Goal: Task Accomplishment & Management: Manage account settings

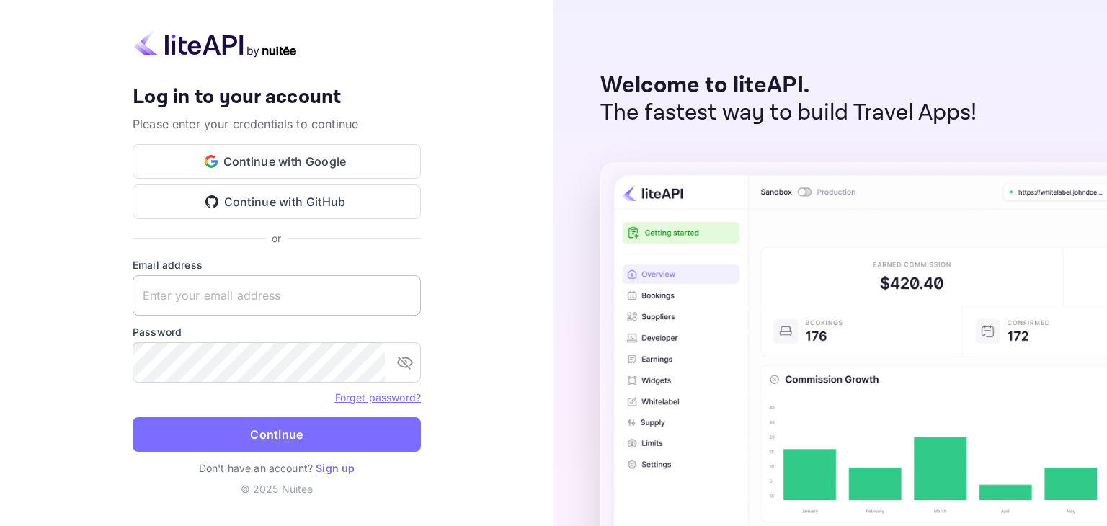
type input "z.bendari@gmail.com"
click at [283, 295] on input "z.bendari@gmail.com" at bounding box center [277, 295] width 288 height 40
click at [453, 271] on div "Your account has been created successfully, a confirmation link has been sent t…" at bounding box center [277, 263] width 554 height 526
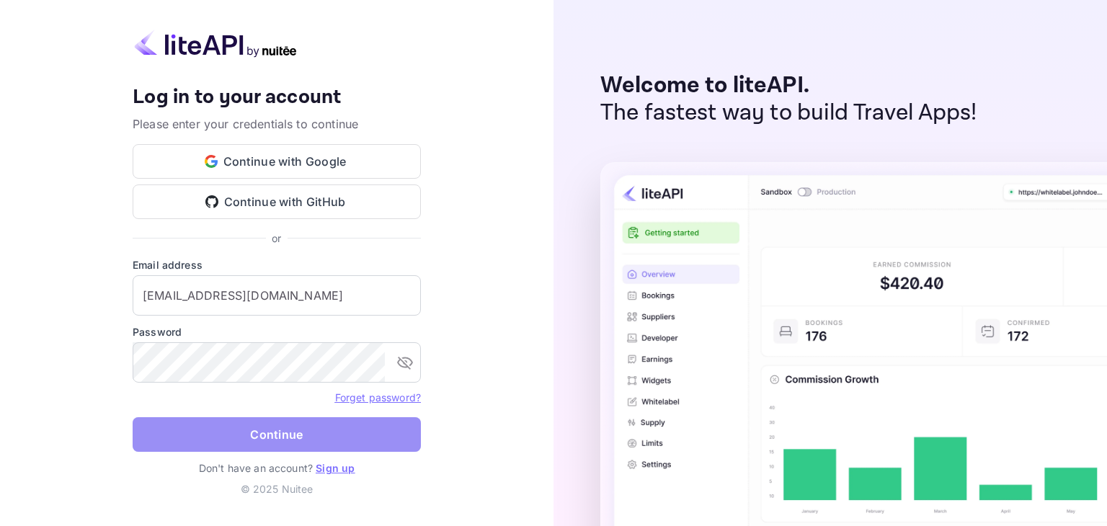
click at [299, 430] on button "Continue" at bounding box center [277, 434] width 288 height 35
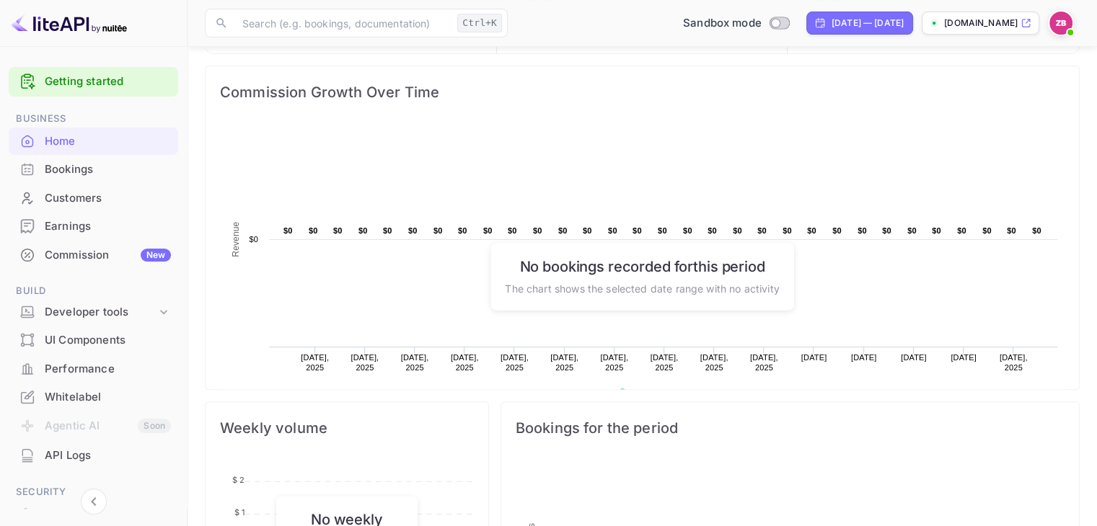
scroll to position [731, 0]
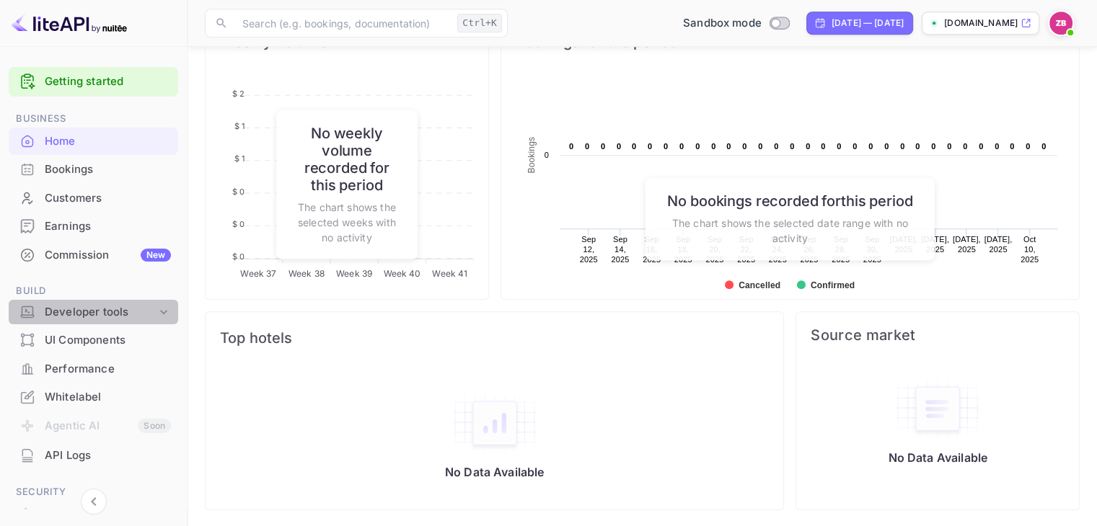
click at [120, 316] on div "Developer tools" at bounding box center [101, 312] width 112 height 17
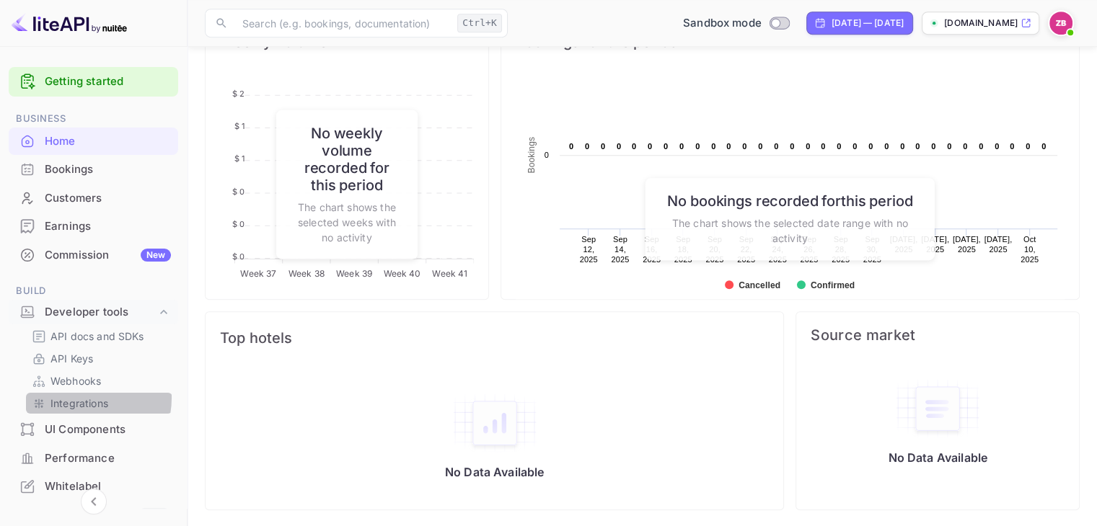
click at [78, 398] on p "Integrations" at bounding box center [79, 403] width 58 height 15
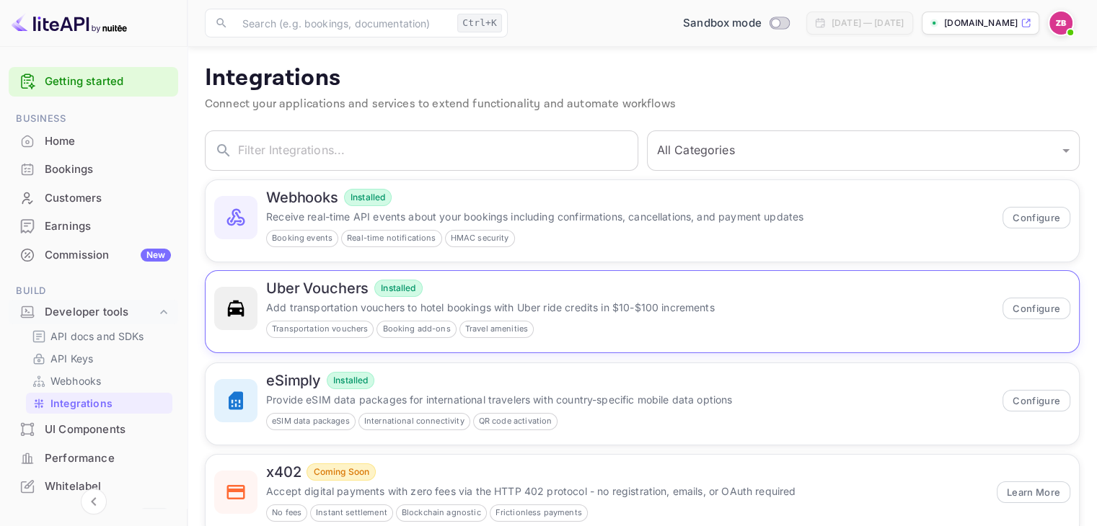
scroll to position [130, 0]
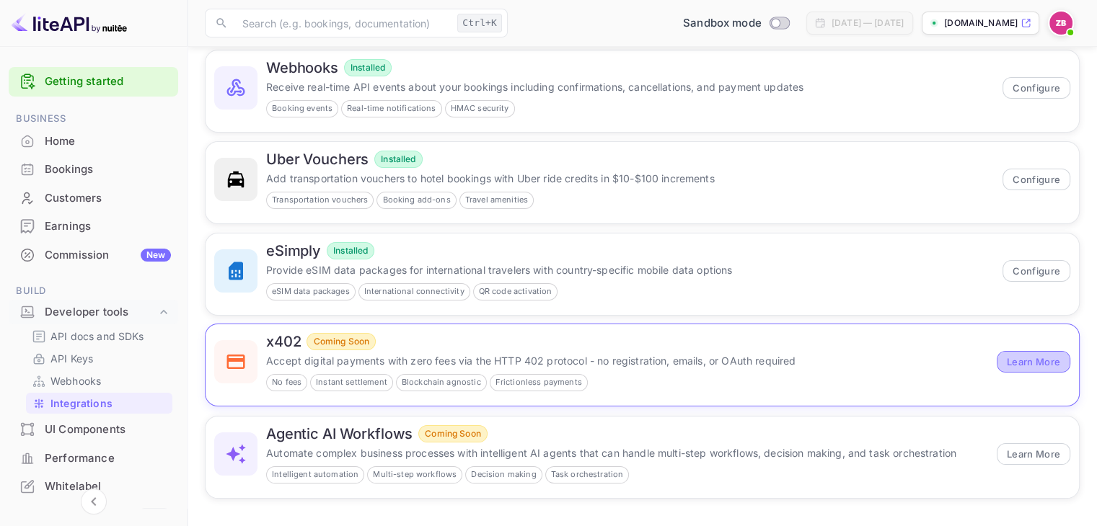
click at [1047, 363] on button "Learn More" at bounding box center [1033, 362] width 74 height 22
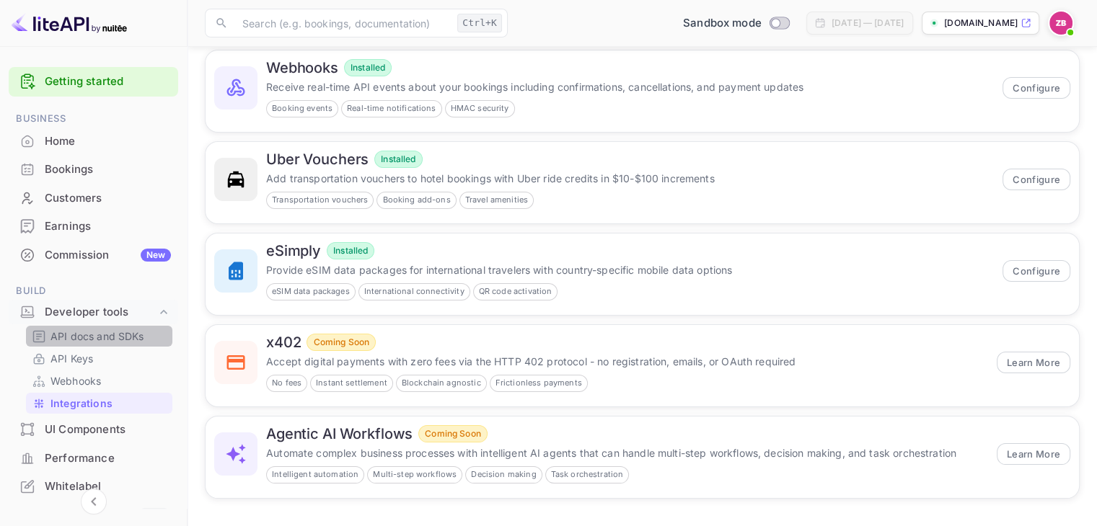
click at [109, 336] on p "API docs and SDKs" at bounding box center [97, 336] width 94 height 15
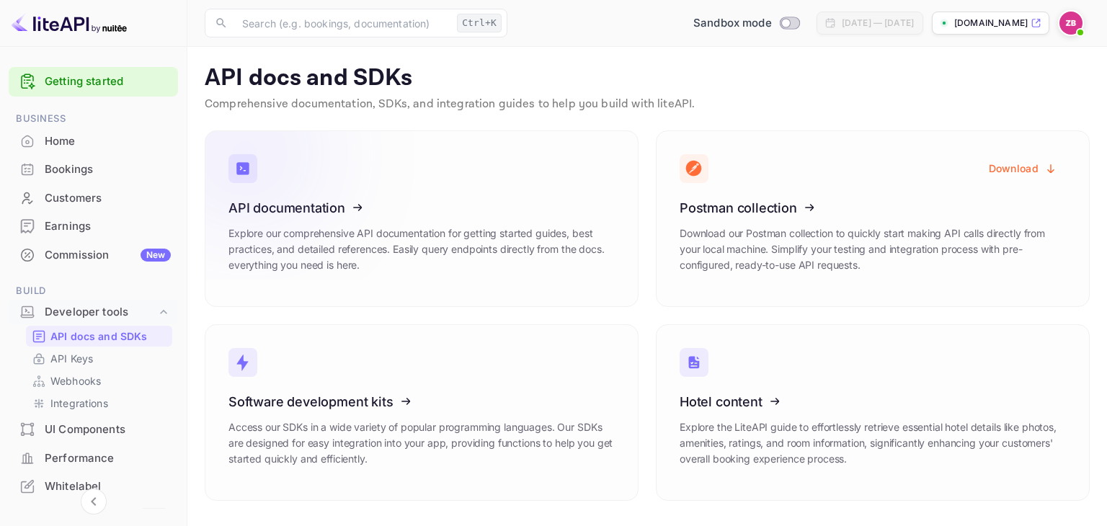
click at [292, 213] on icon at bounding box center [317, 205] width 224 height 149
click at [272, 211] on icon at bounding box center [317, 205] width 224 height 149
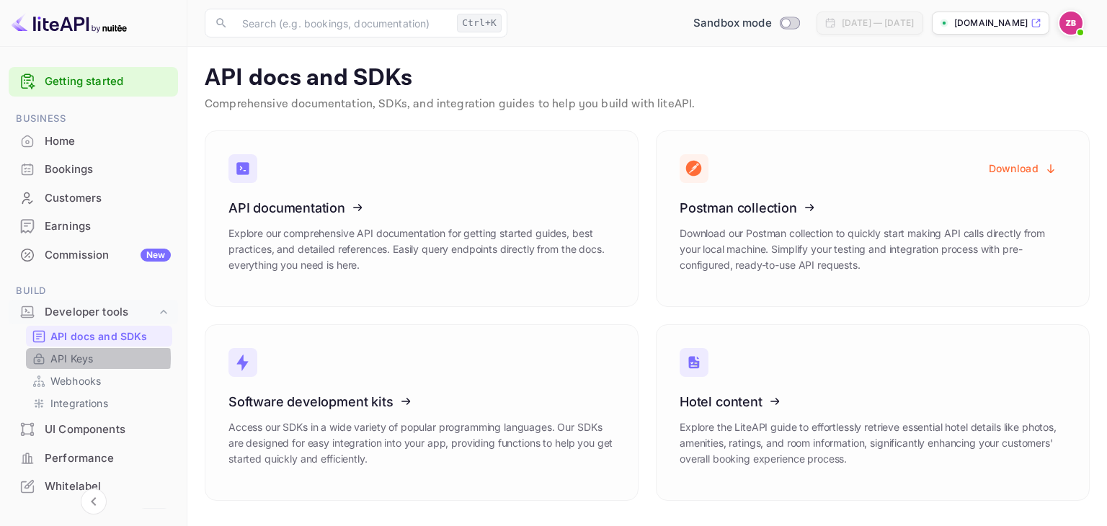
click at [71, 358] on p "API Keys" at bounding box center [71, 358] width 43 height 15
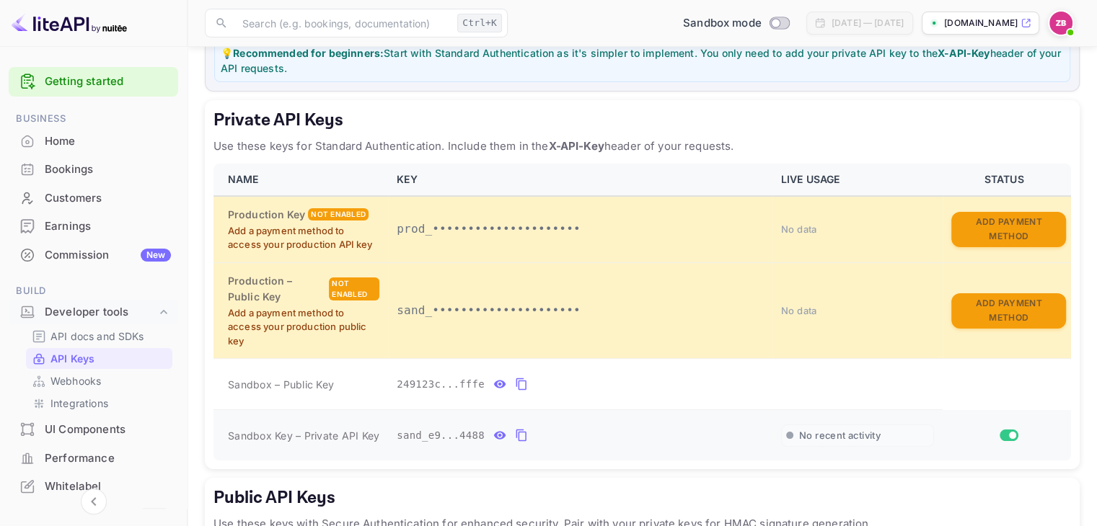
scroll to position [382, 0]
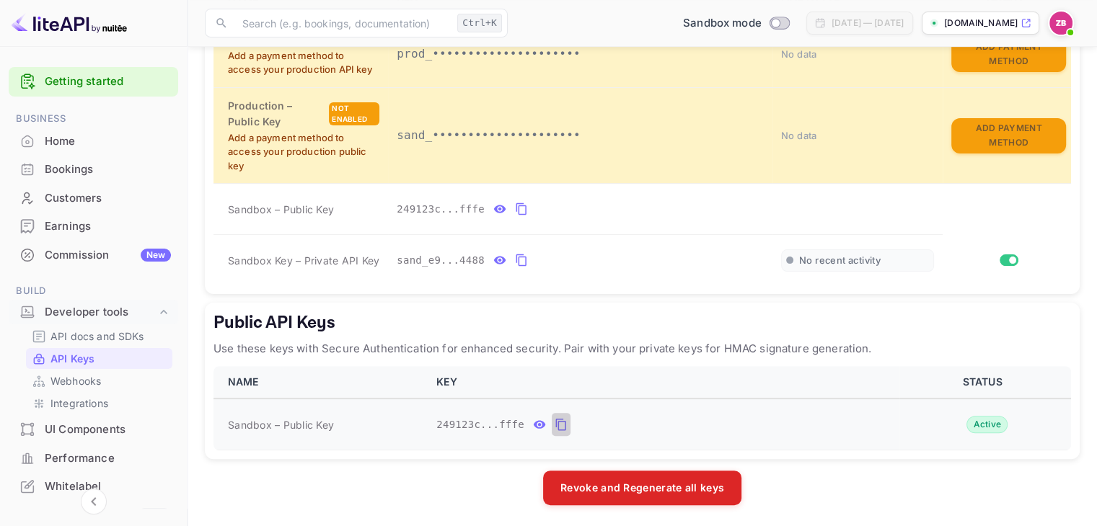
click at [555, 419] on icon "public api keys table" at bounding box center [560, 425] width 10 height 12
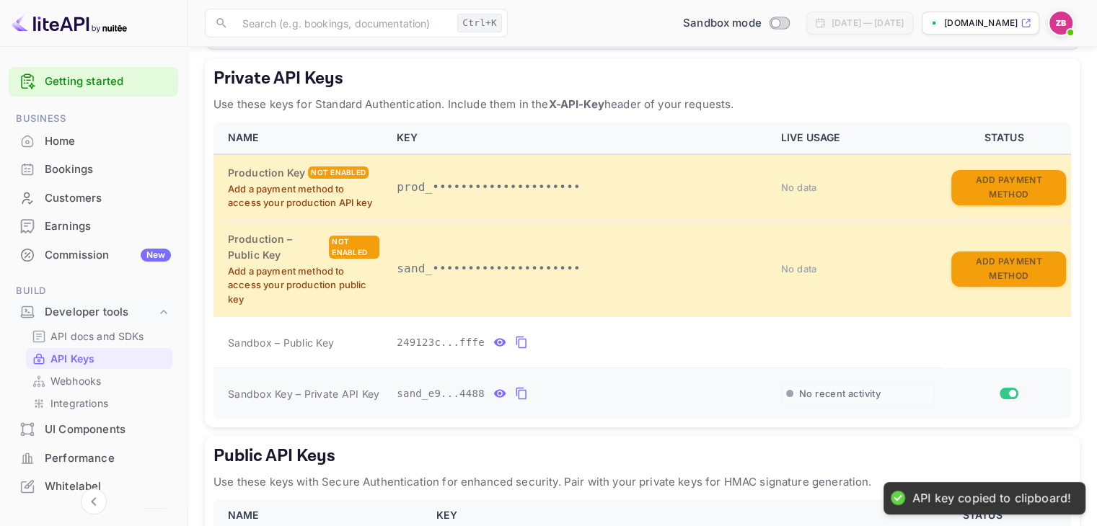
scroll to position [244, 0]
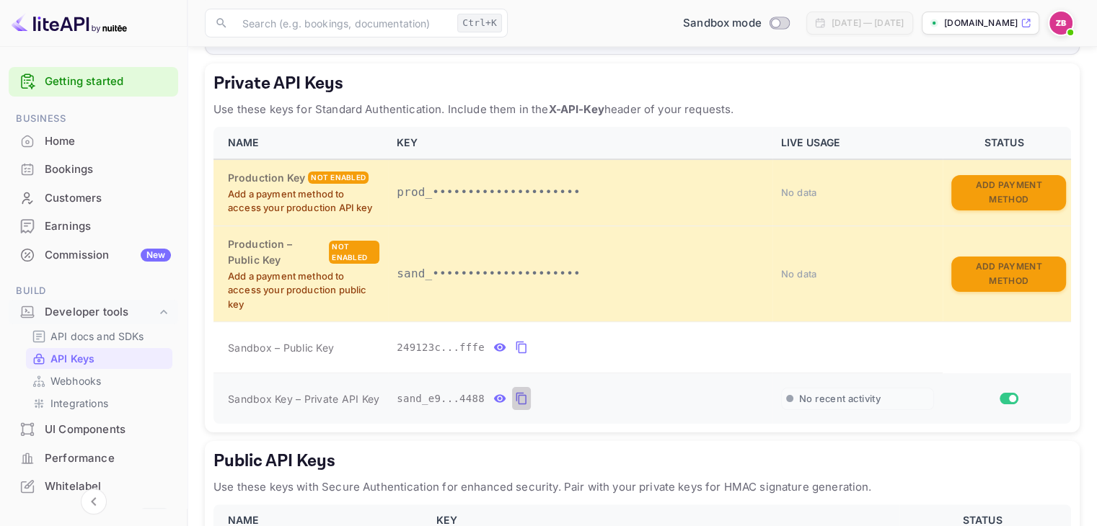
click at [515, 396] on icon "private api keys table" at bounding box center [521, 398] width 13 height 17
